Goal: Task Accomplishment & Management: Manage account settings

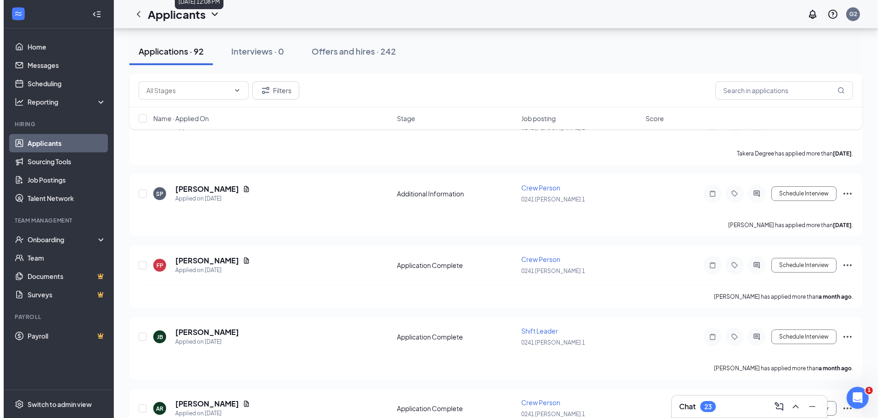
scroll to position [3442, 0]
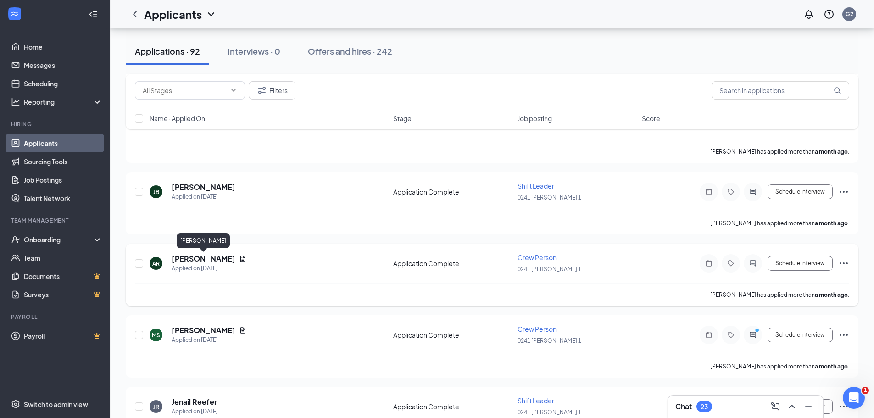
click at [210, 256] on h5 "[PERSON_NAME]" at bounding box center [204, 259] width 64 height 10
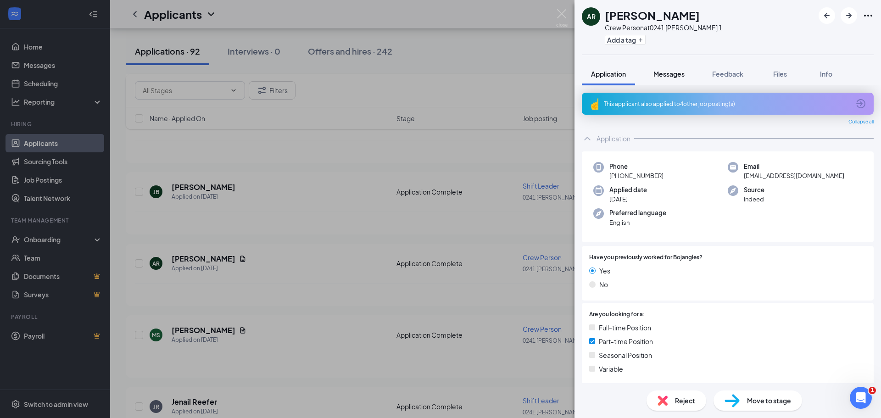
click at [664, 72] on span "Messages" at bounding box center [668, 74] width 31 height 8
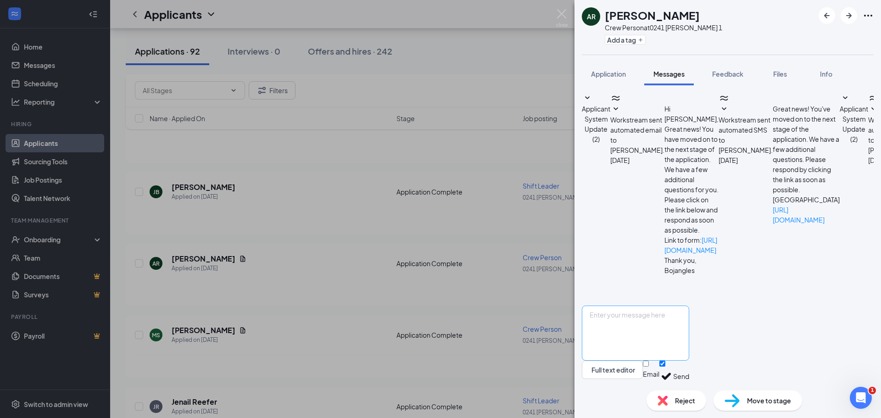
scroll to position [29, 0]
click at [664, 327] on textarea at bounding box center [635, 333] width 107 height 55
click at [689, 307] on textarea "are you able to close couple bights" at bounding box center [635, 333] width 107 height 55
type textarea "are you able to close couple nights"
click at [689, 366] on button "Send" at bounding box center [681, 377] width 16 height 32
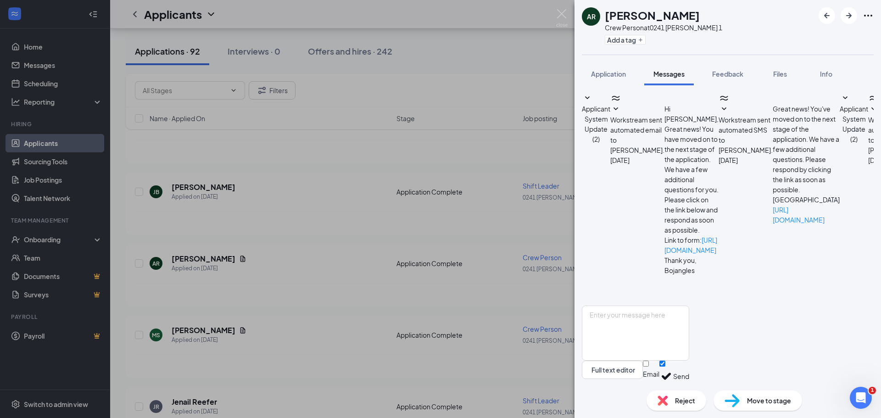
scroll to position [79, 0]
click at [560, 15] on img at bounding box center [561, 18] width 11 height 18
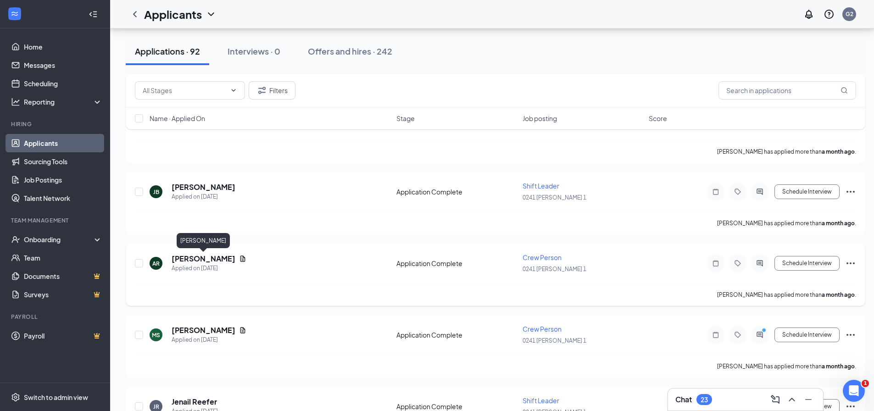
click at [217, 257] on h5 "[PERSON_NAME]" at bounding box center [204, 259] width 64 height 10
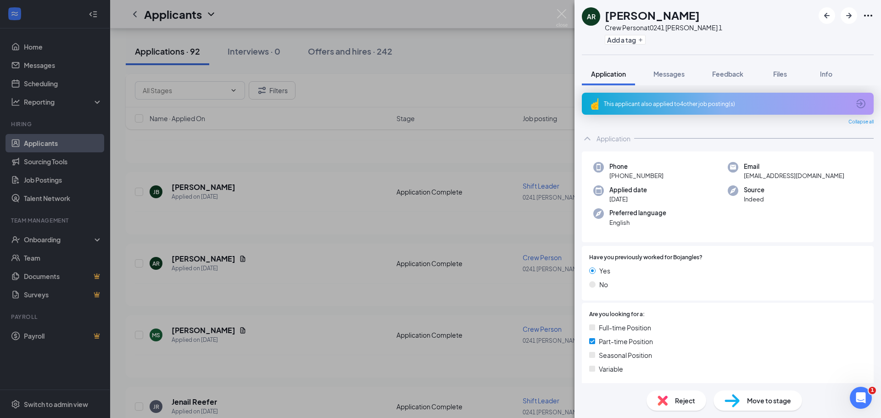
click at [753, 400] on span "Move to stage" at bounding box center [769, 401] width 44 height 10
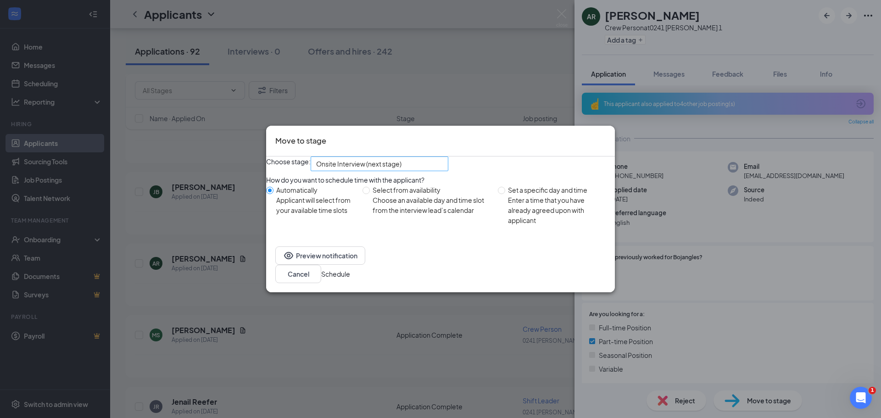
click at [448, 171] on div "Onsite Interview (next stage)" at bounding box center [380, 163] width 138 height 15
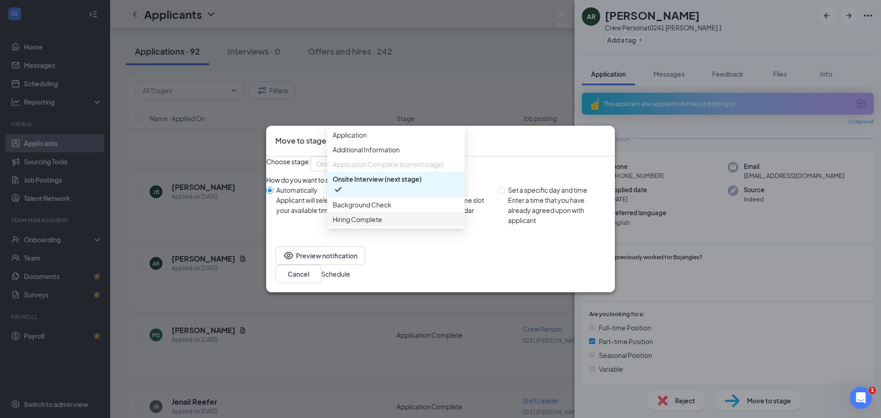
scroll to position [10, 0]
click at [372, 224] on span "Hiring Complete" at bounding box center [358, 219] width 50 height 10
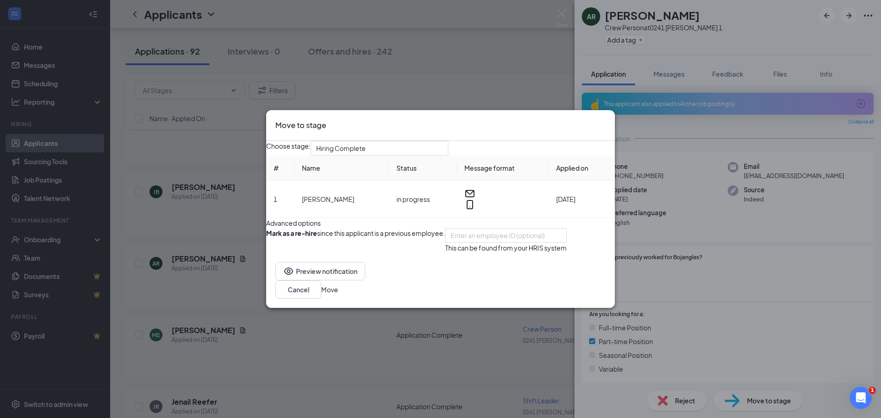
click at [338, 295] on button "Move" at bounding box center [329, 290] width 17 height 10
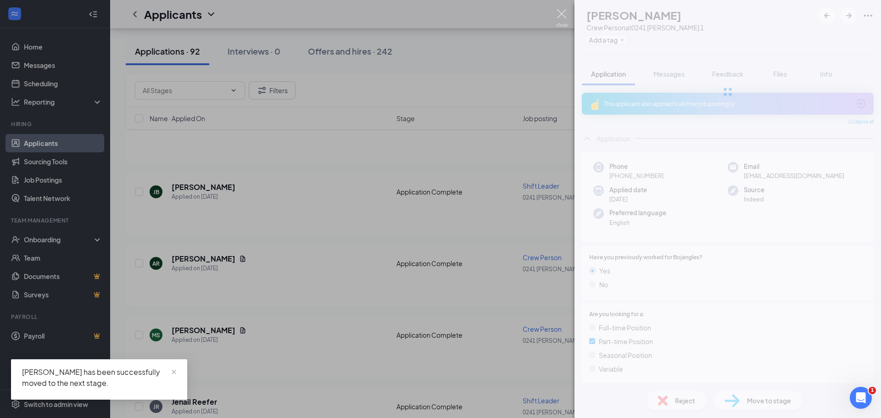
click at [561, 15] on img at bounding box center [561, 18] width 11 height 18
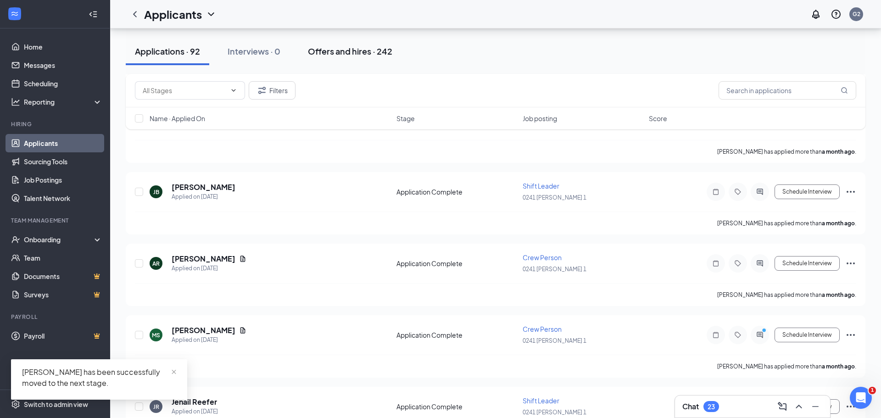
click at [355, 50] on div "Offers and hires · 242" at bounding box center [350, 50] width 84 height 11
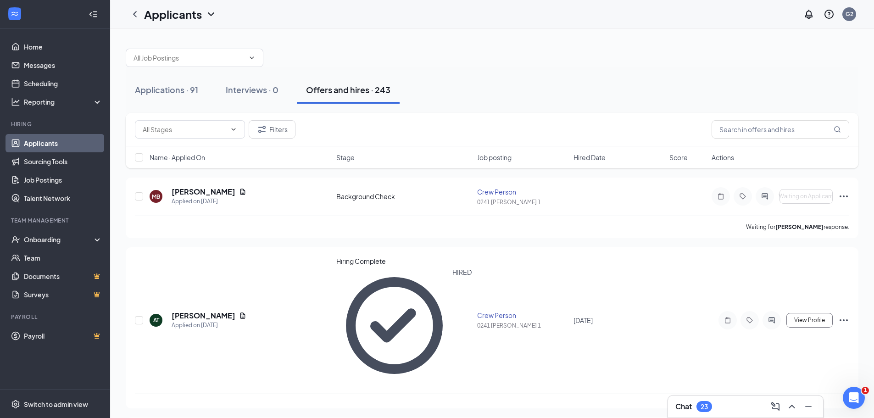
click at [344, 92] on div "Offers and hires · 243" at bounding box center [348, 89] width 84 height 11
click at [735, 128] on input "text" at bounding box center [781, 129] width 138 height 18
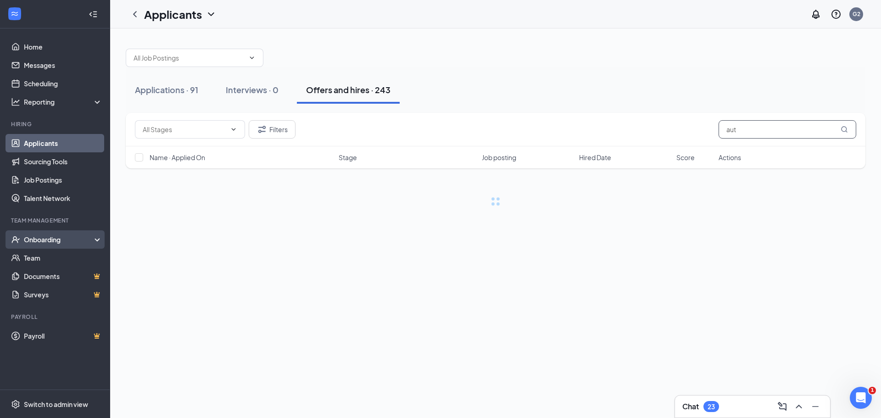
type input "aut"
click at [47, 237] on div "Onboarding" at bounding box center [59, 239] width 71 height 9
